Goal: Navigation & Orientation: Find specific page/section

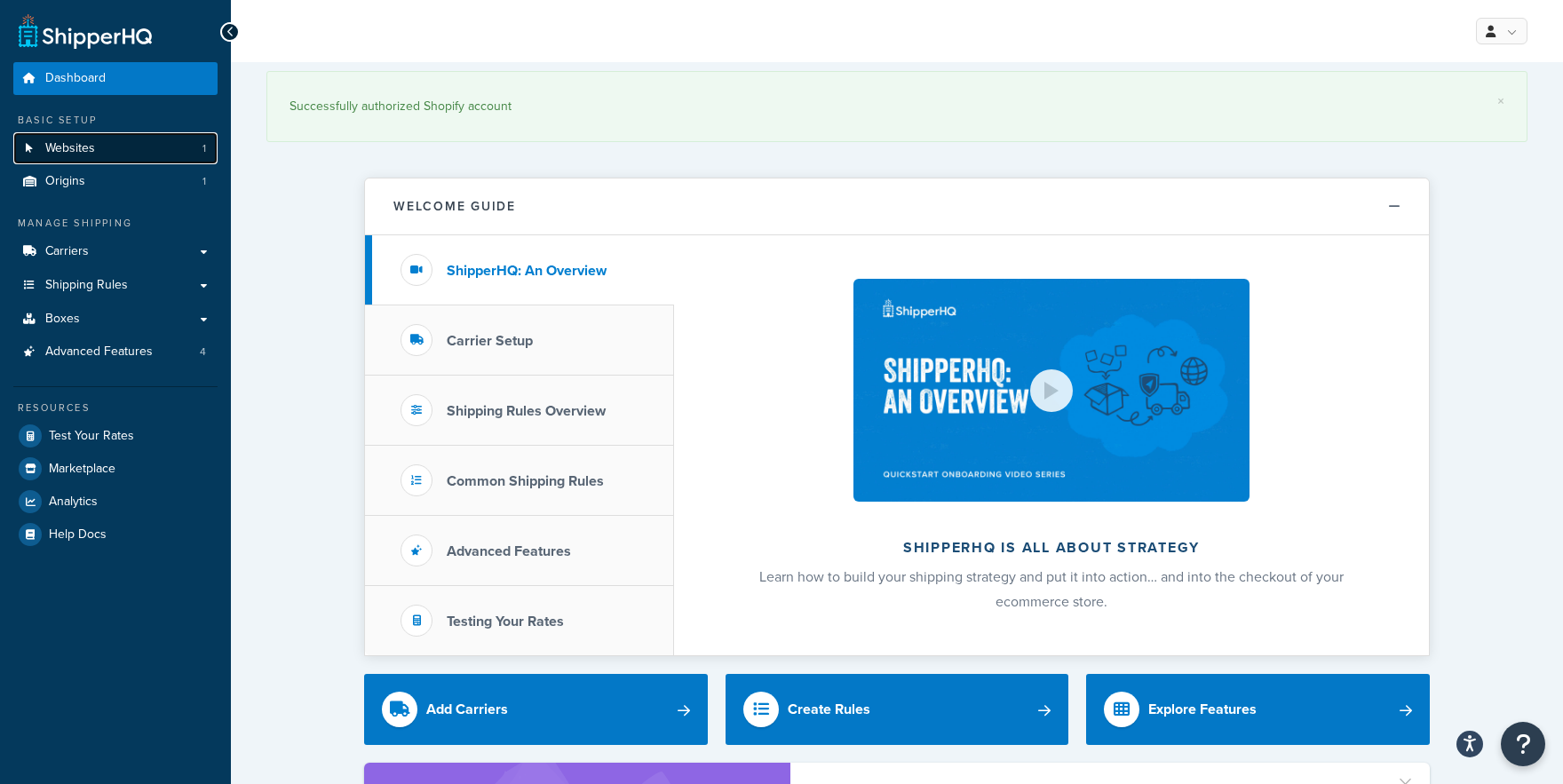
click at [133, 158] on link "Websites 1" at bounding box center [115, 149] width 204 height 33
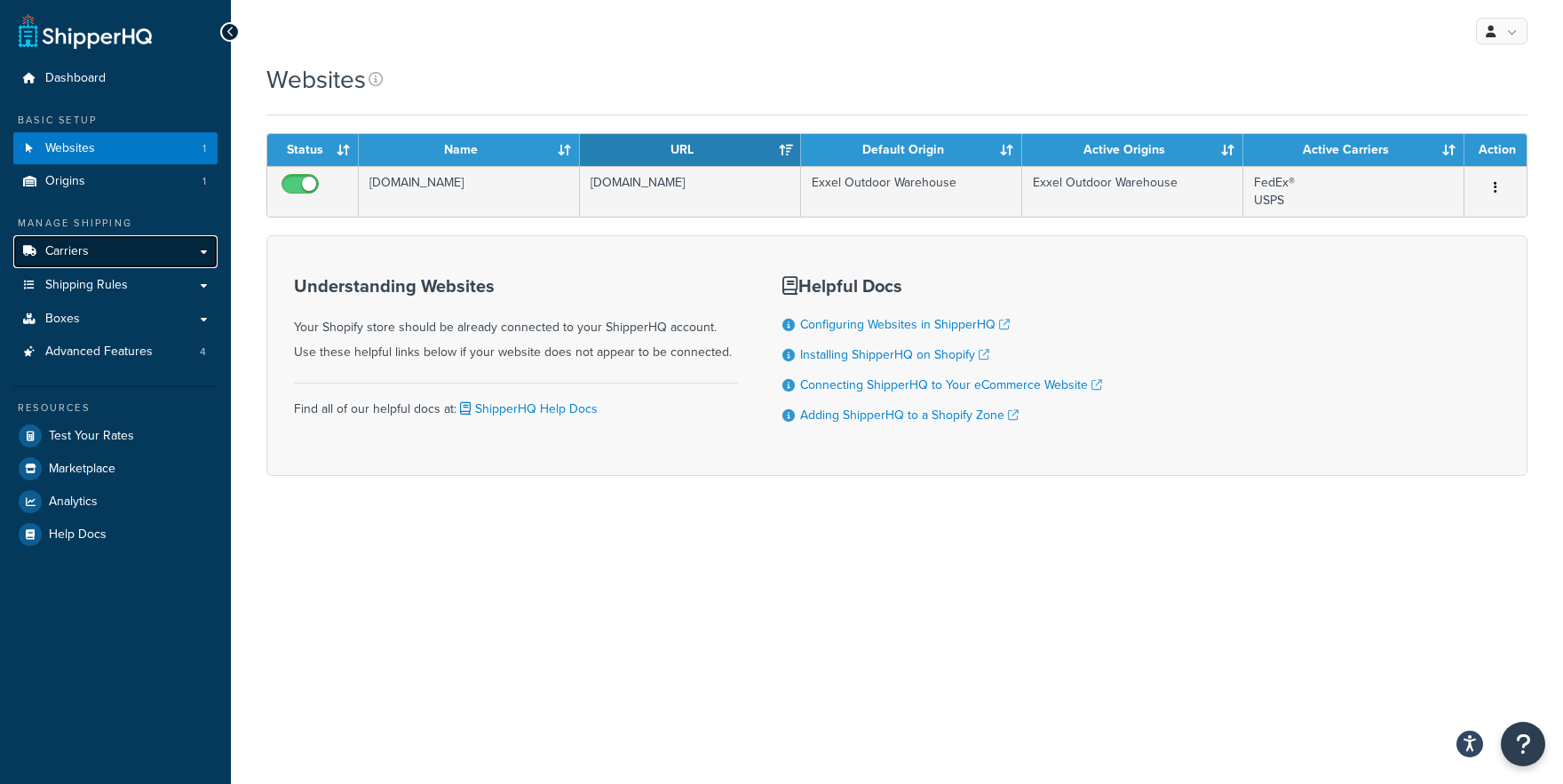
click at [113, 265] on link "Carriers" at bounding box center [115, 251] width 204 height 33
